Goal: Find specific page/section: Find specific page/section

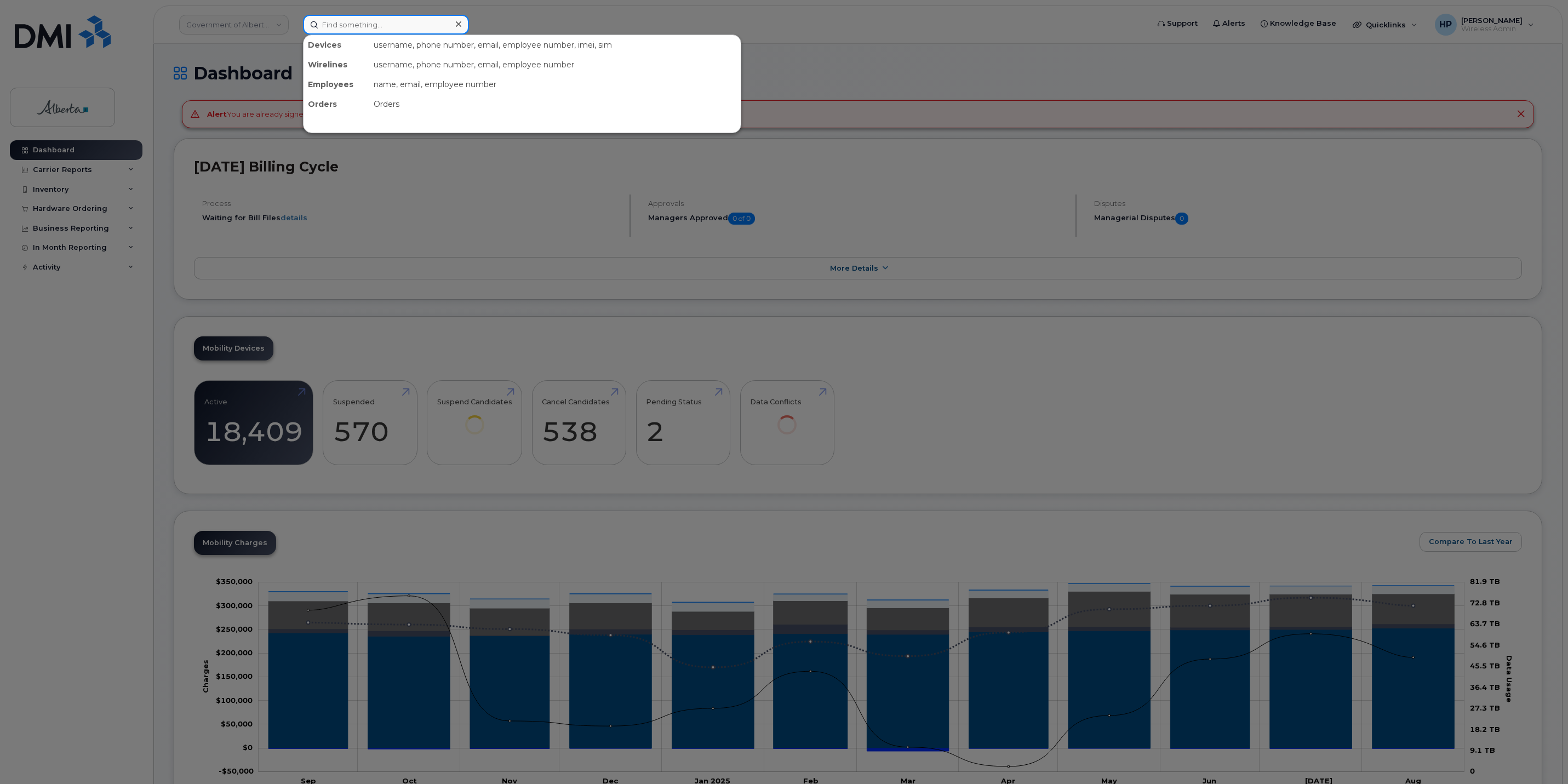
click at [341, 20] on input at bounding box center [386, 24] width 166 height 20
paste input "4374534607"
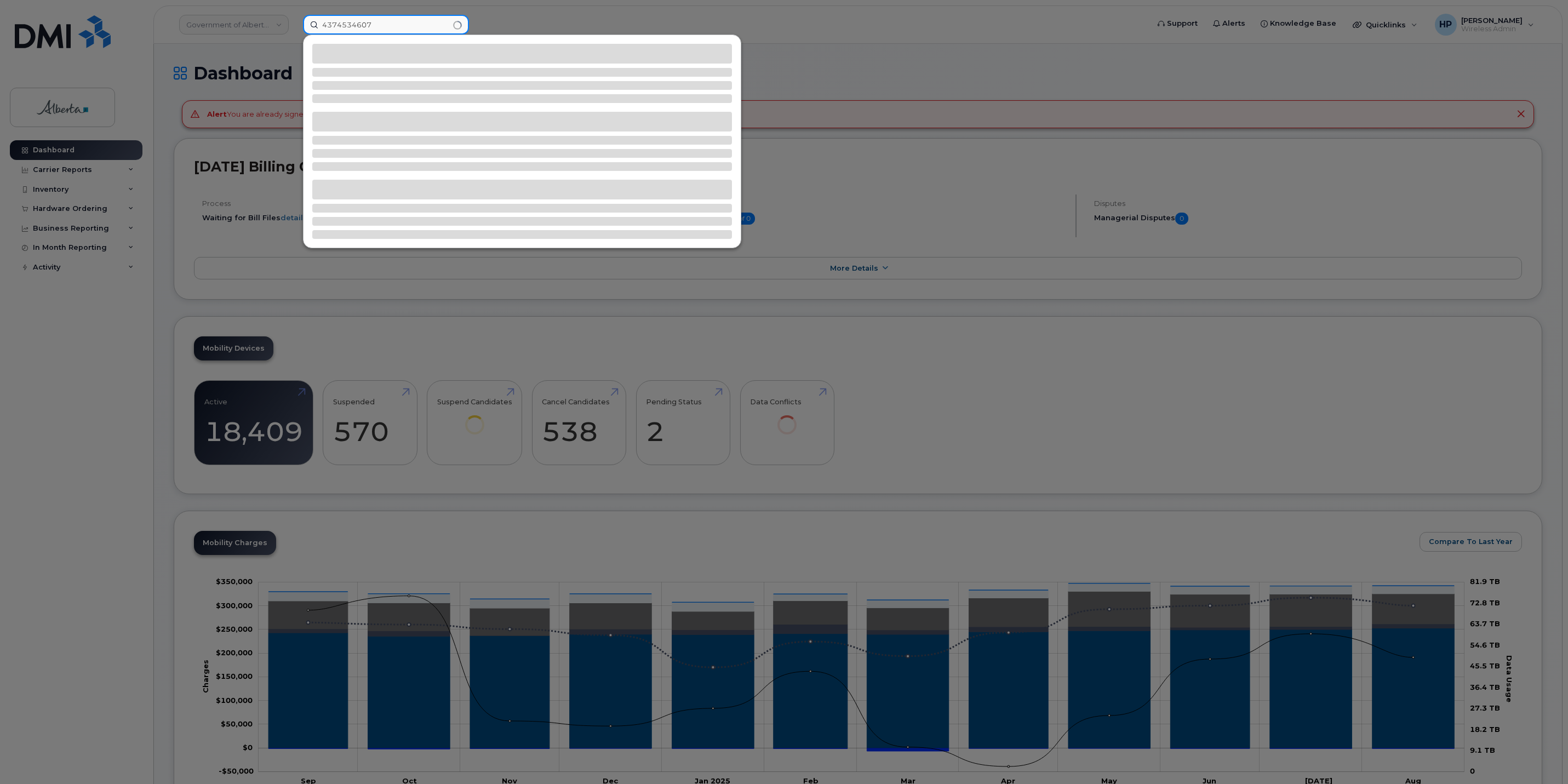
type input "4374534607"
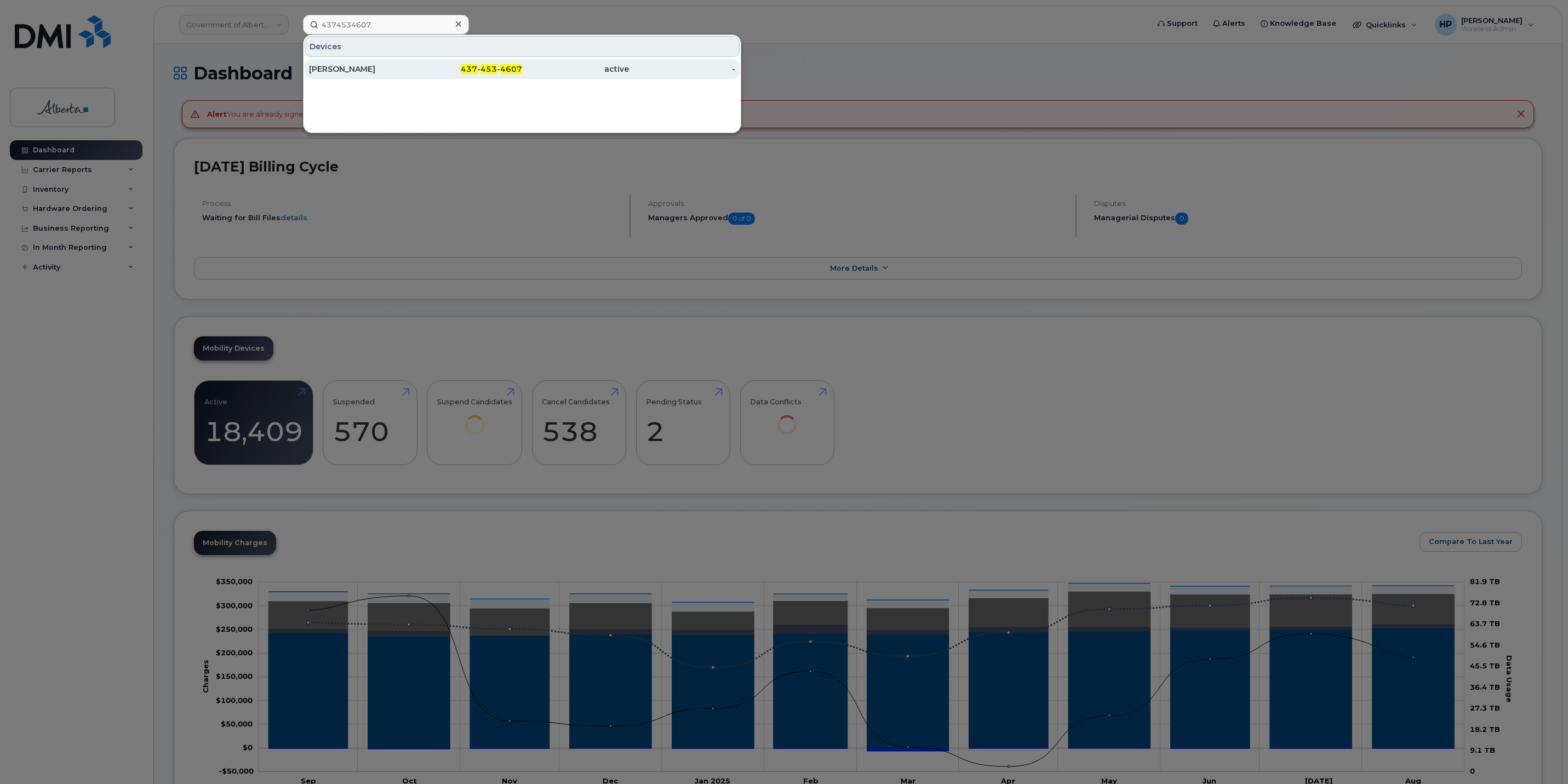
click at [416, 63] on div "[PERSON_NAME]" at bounding box center [469, 69] width 106 height 20
click at [416, 63] on div "Wendy Mccormick" at bounding box center [469, 69] width 106 height 20
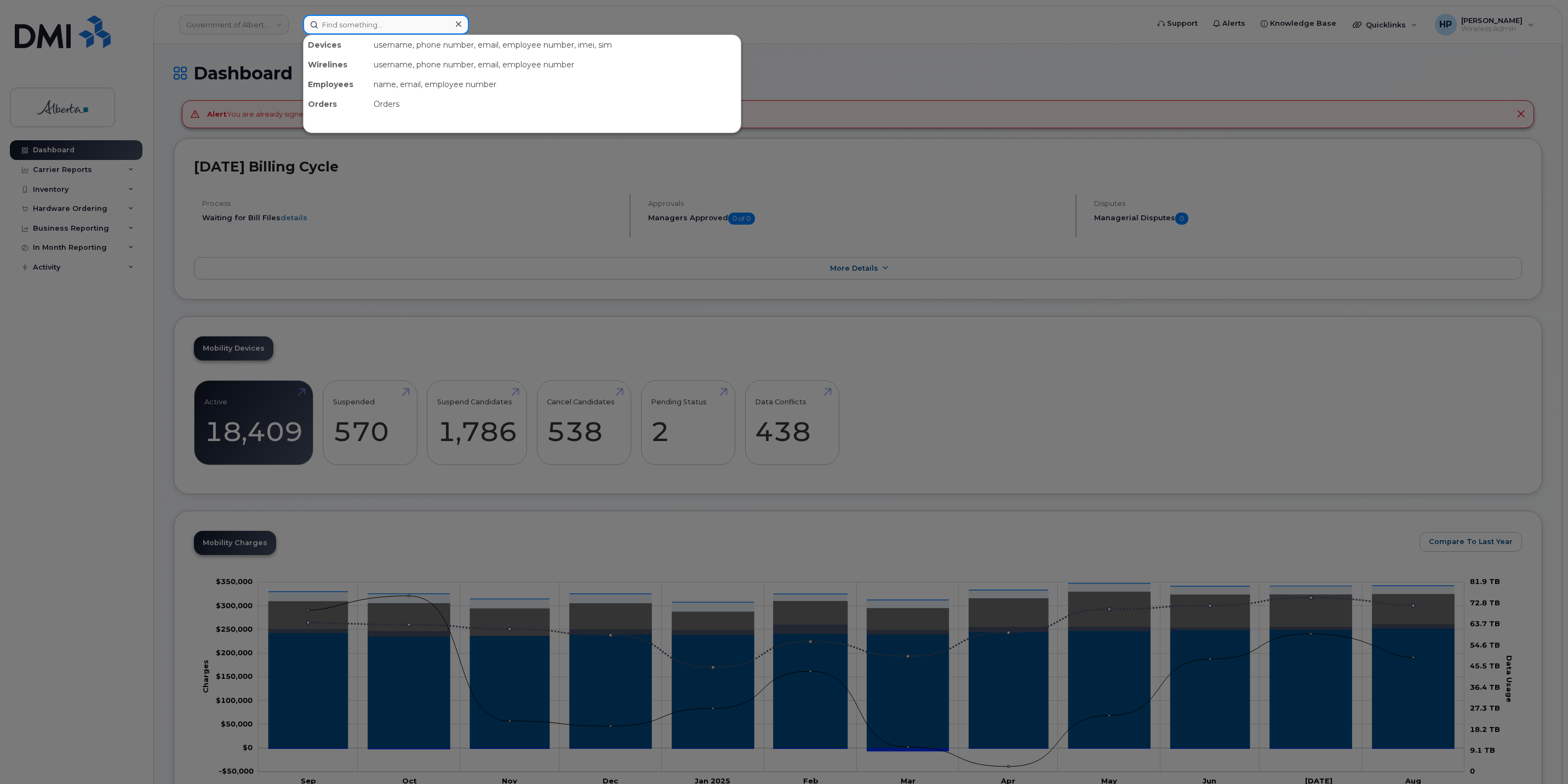
click at [397, 33] on input at bounding box center [386, 24] width 166 height 20
paste input "780-203-6830"
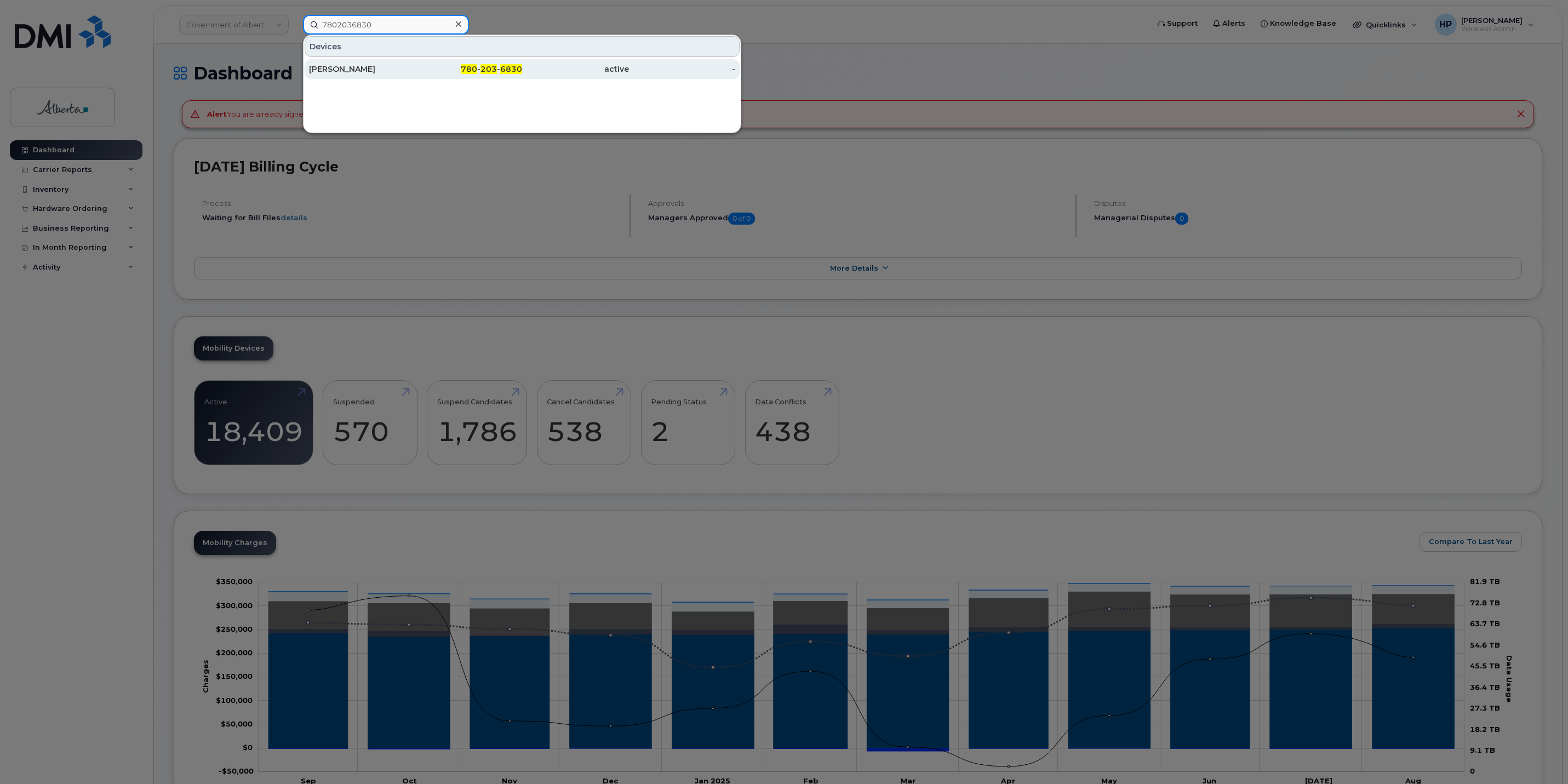
type input "7802036830"
click at [349, 72] on div "[PERSON_NAME]" at bounding box center [362, 69] width 106 height 11
